Goal: Task Accomplishment & Management: Use online tool/utility

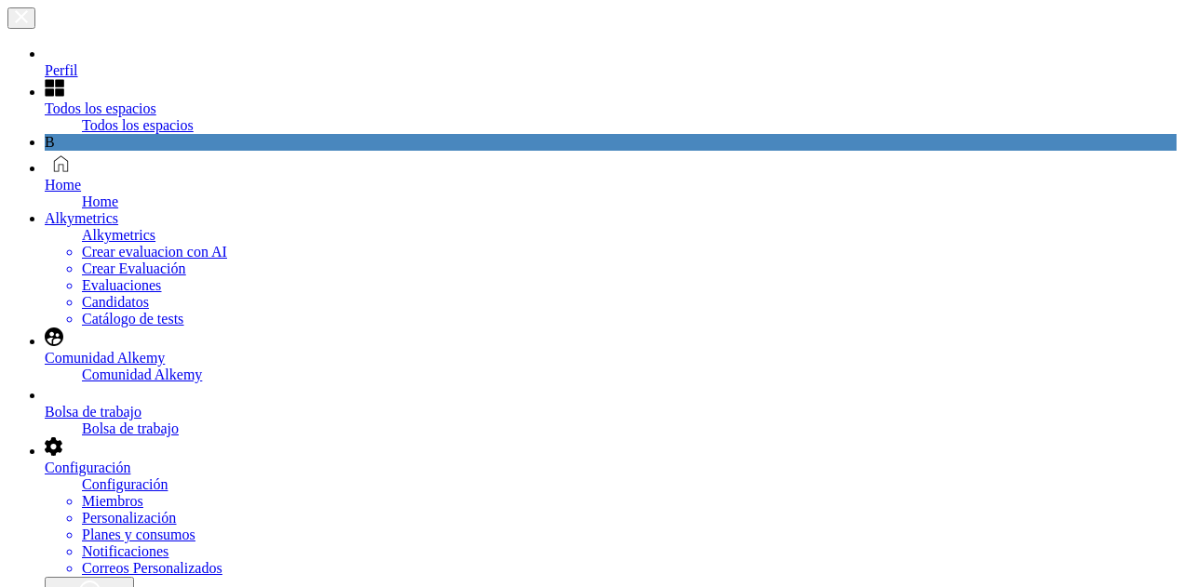
scroll to position [45, 0]
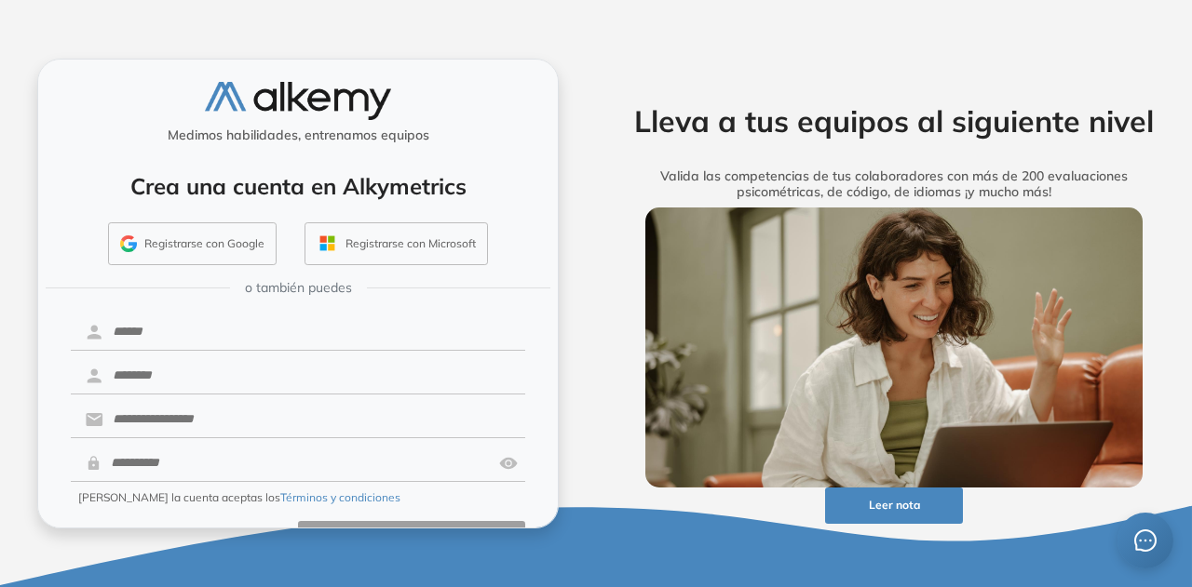
click at [202, 250] on button "Registrarse con Google" at bounding box center [192, 243] width 168 height 43
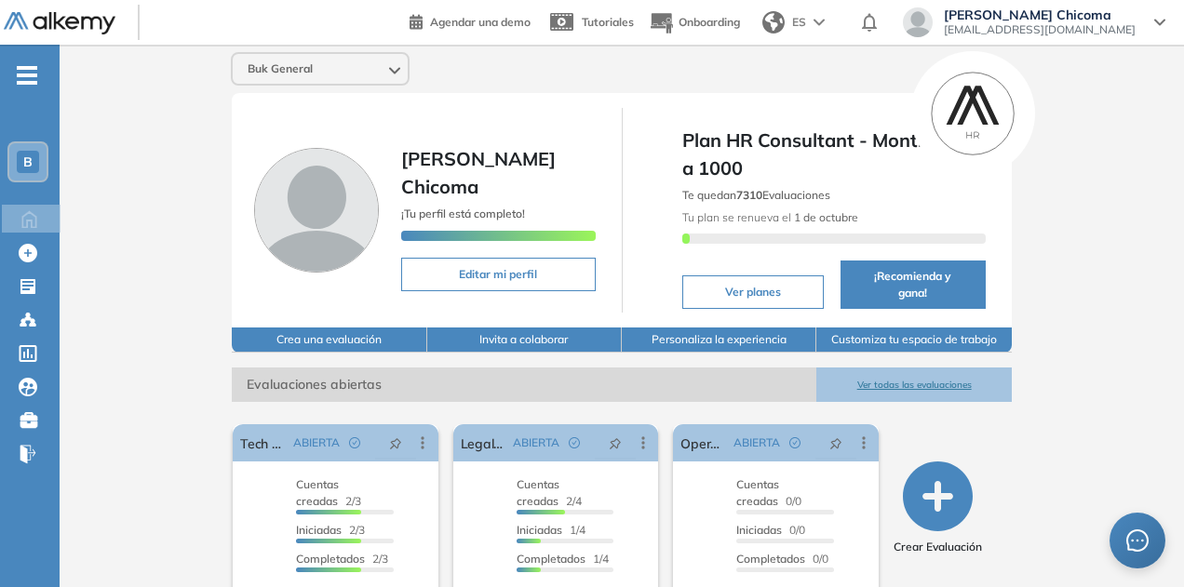
click at [918, 377] on button "Ver todas las evaluaciones" at bounding box center [913, 385] width 195 height 34
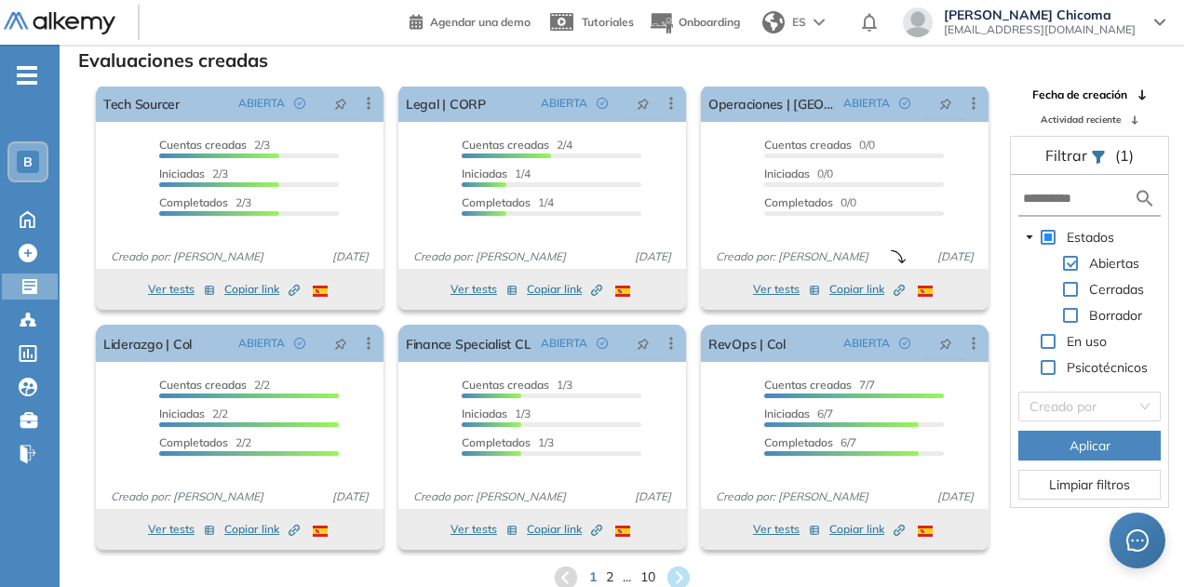
scroll to position [45, 0]
click at [653, 574] on span "10" at bounding box center [648, 576] width 17 height 21
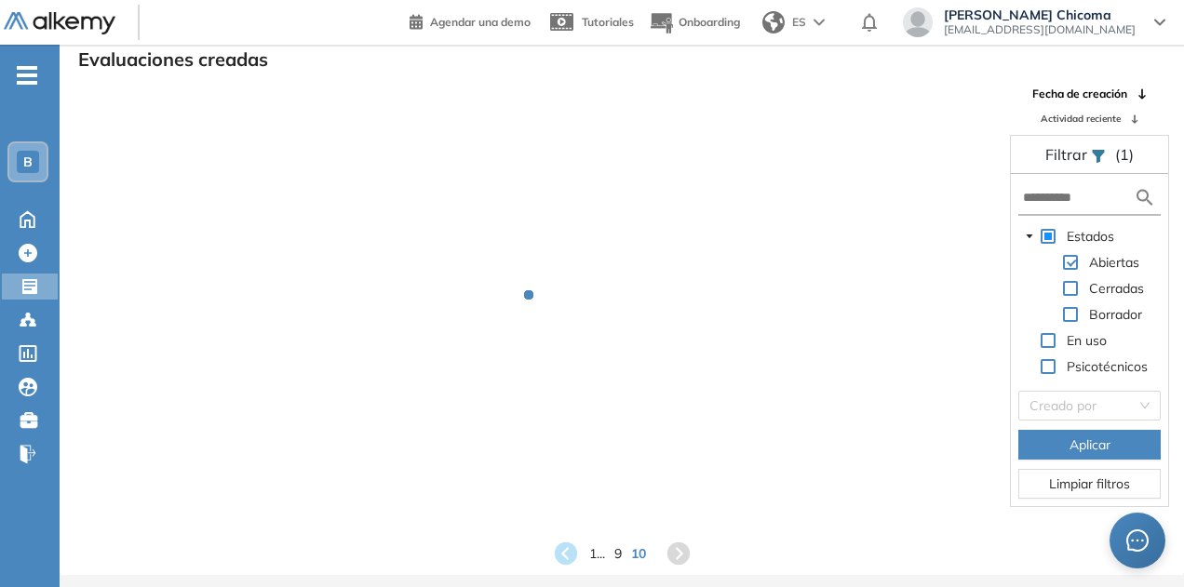
scroll to position [0, 0]
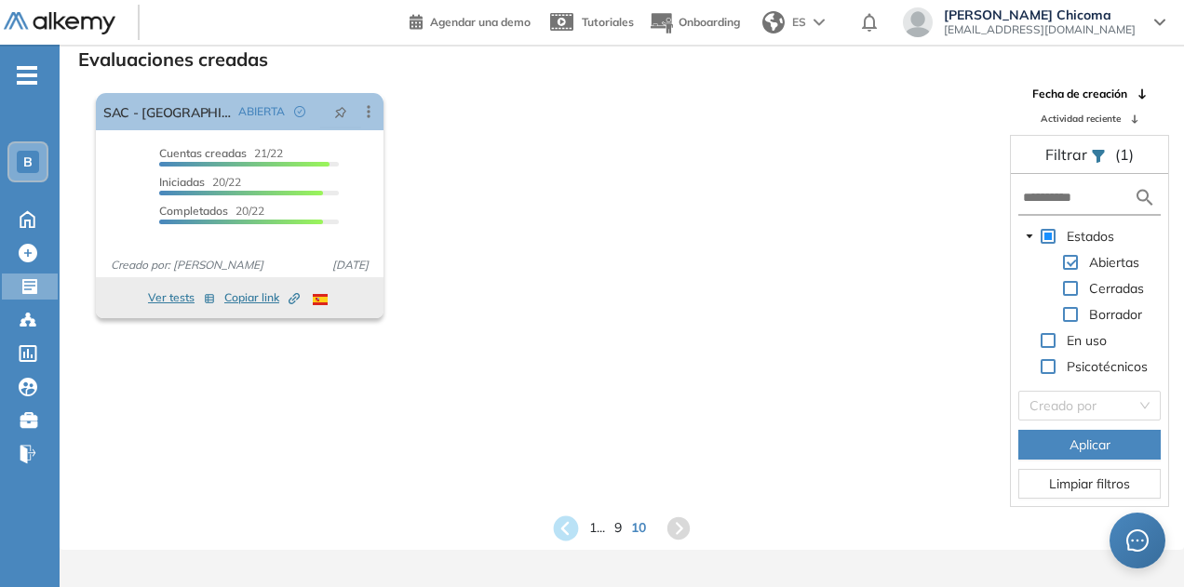
click at [571, 533] on icon at bounding box center [565, 528] width 25 height 25
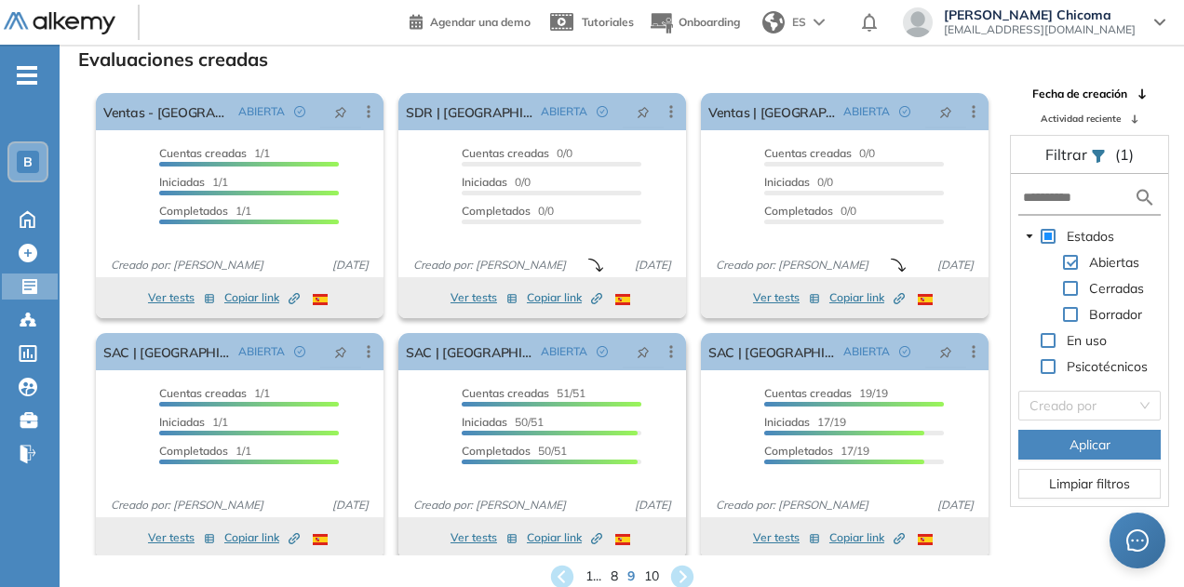
click at [549, 537] on span "Copiar link Created by potrace 1.16, written by Peter Selinger 2001-2019" at bounding box center [564, 538] width 75 height 17
